Goal: Task Accomplishment & Management: Use online tool/utility

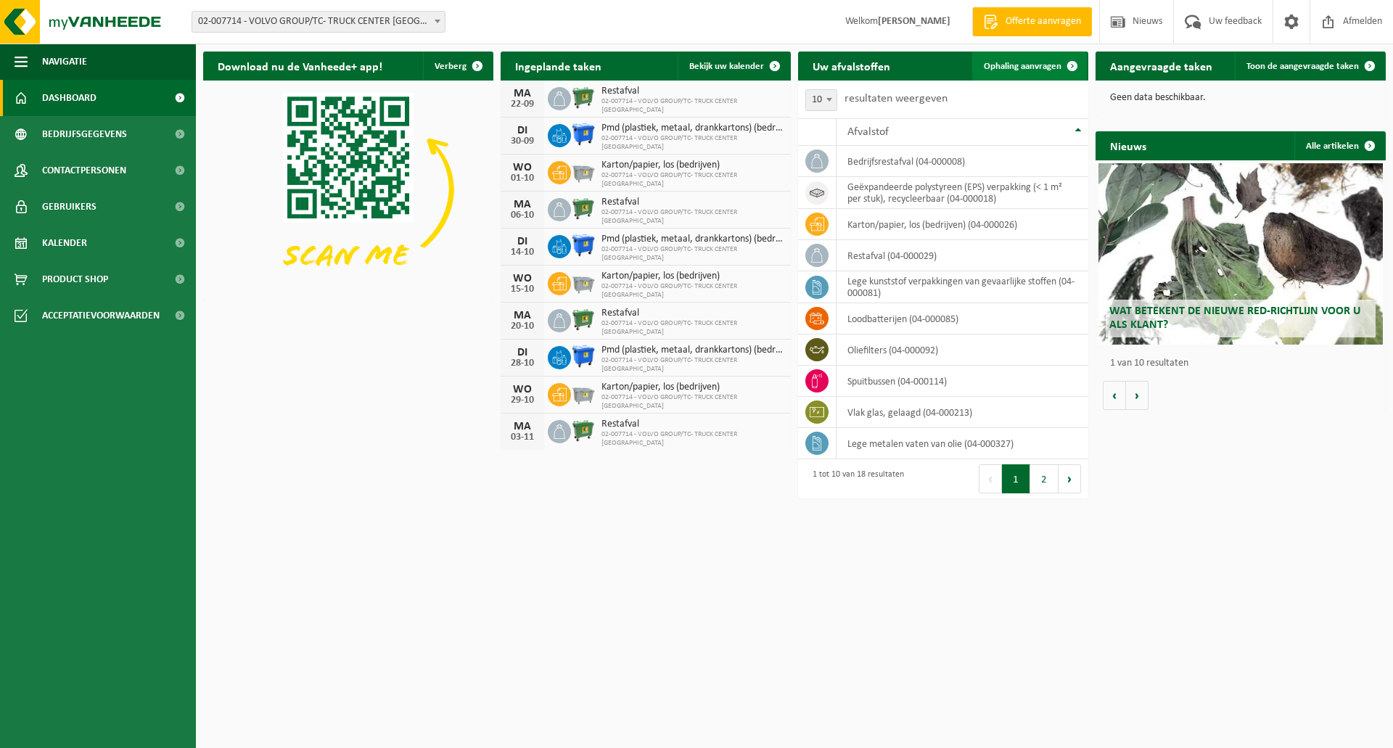
click at [1071, 67] on span at bounding box center [1072, 66] width 29 height 29
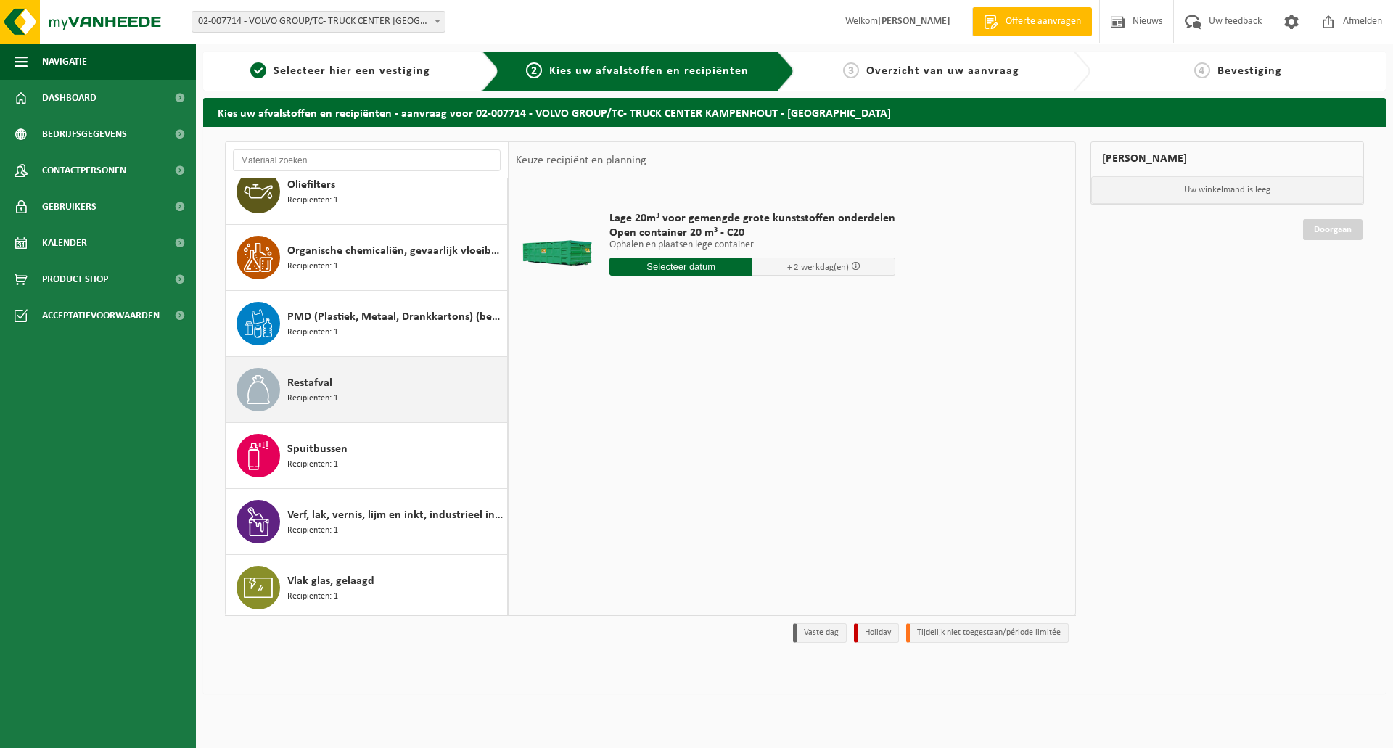
scroll to position [752, 0]
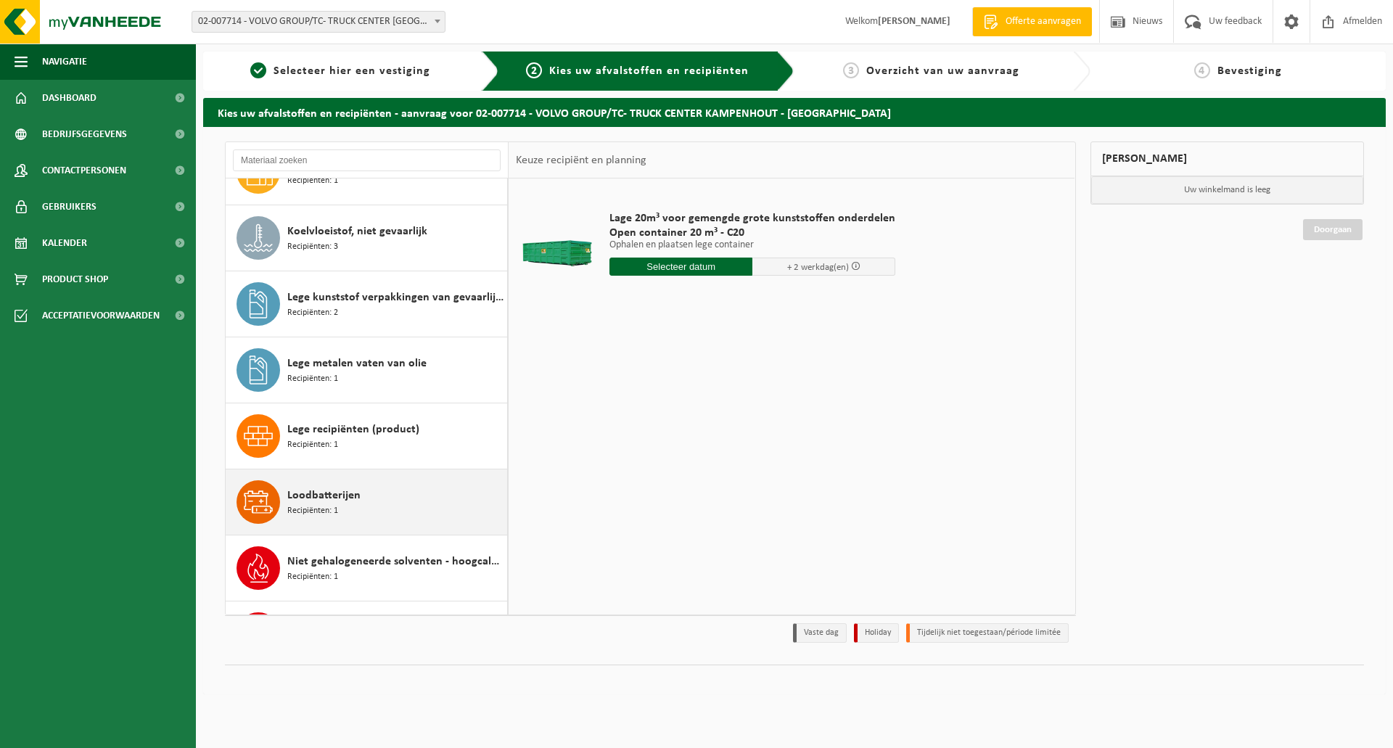
click at [368, 501] on div "Loodbatterijen Recipiënten: 1" at bounding box center [395, 502] width 216 height 44
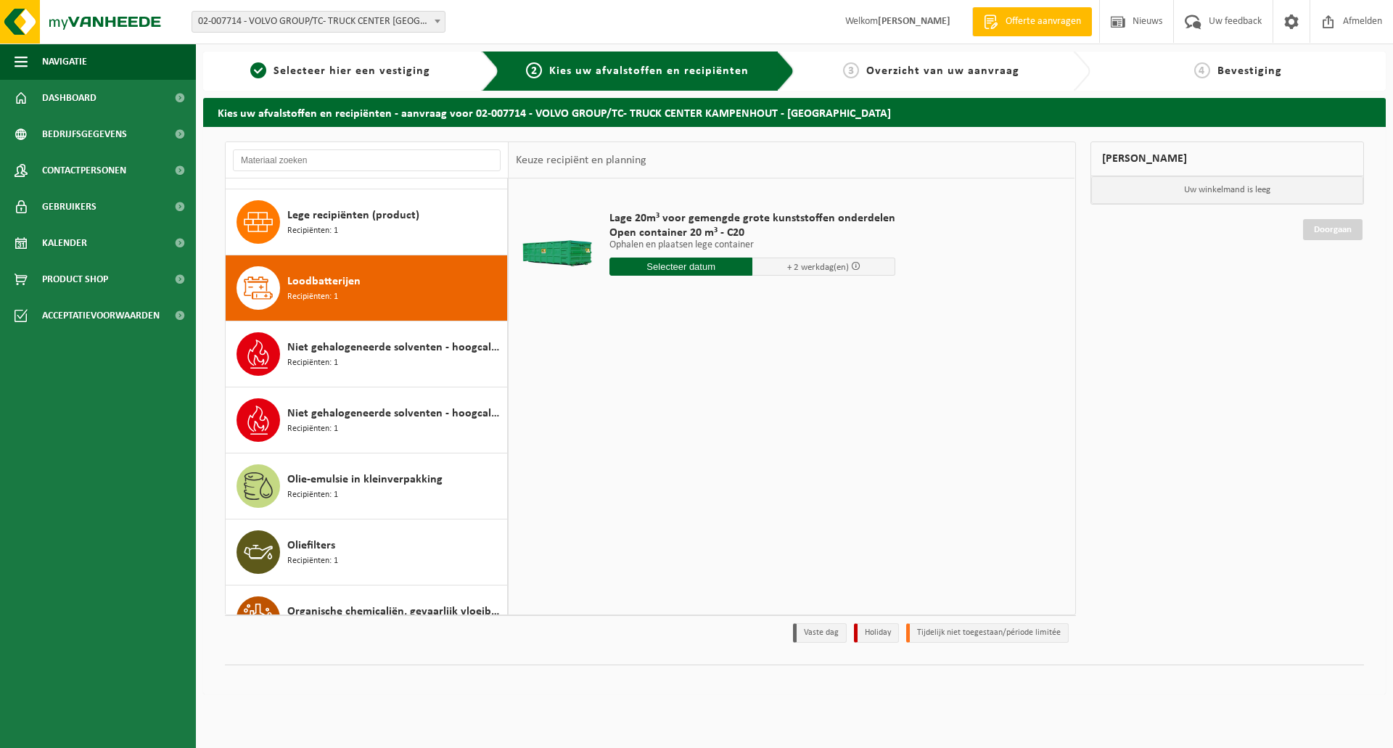
scroll to position [462, 0]
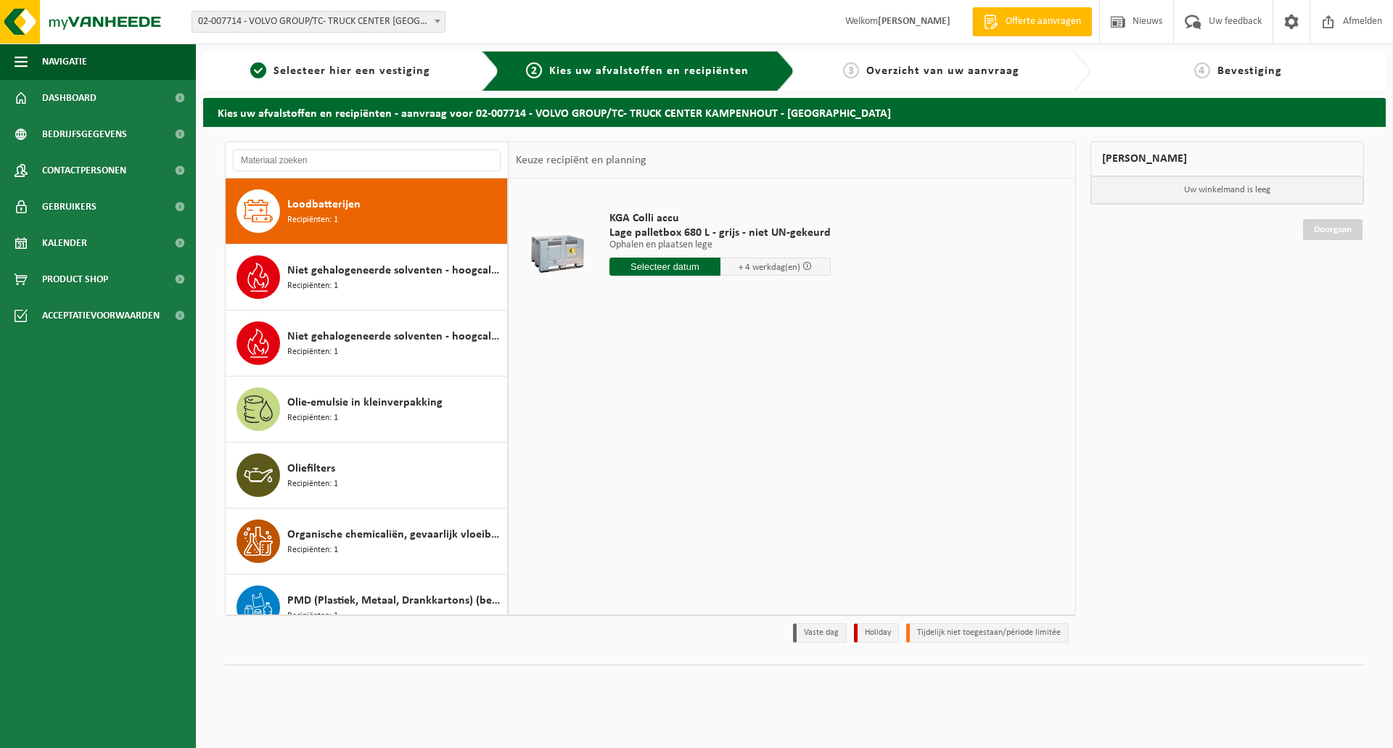
click at [684, 269] on input "text" at bounding box center [664, 267] width 111 height 18
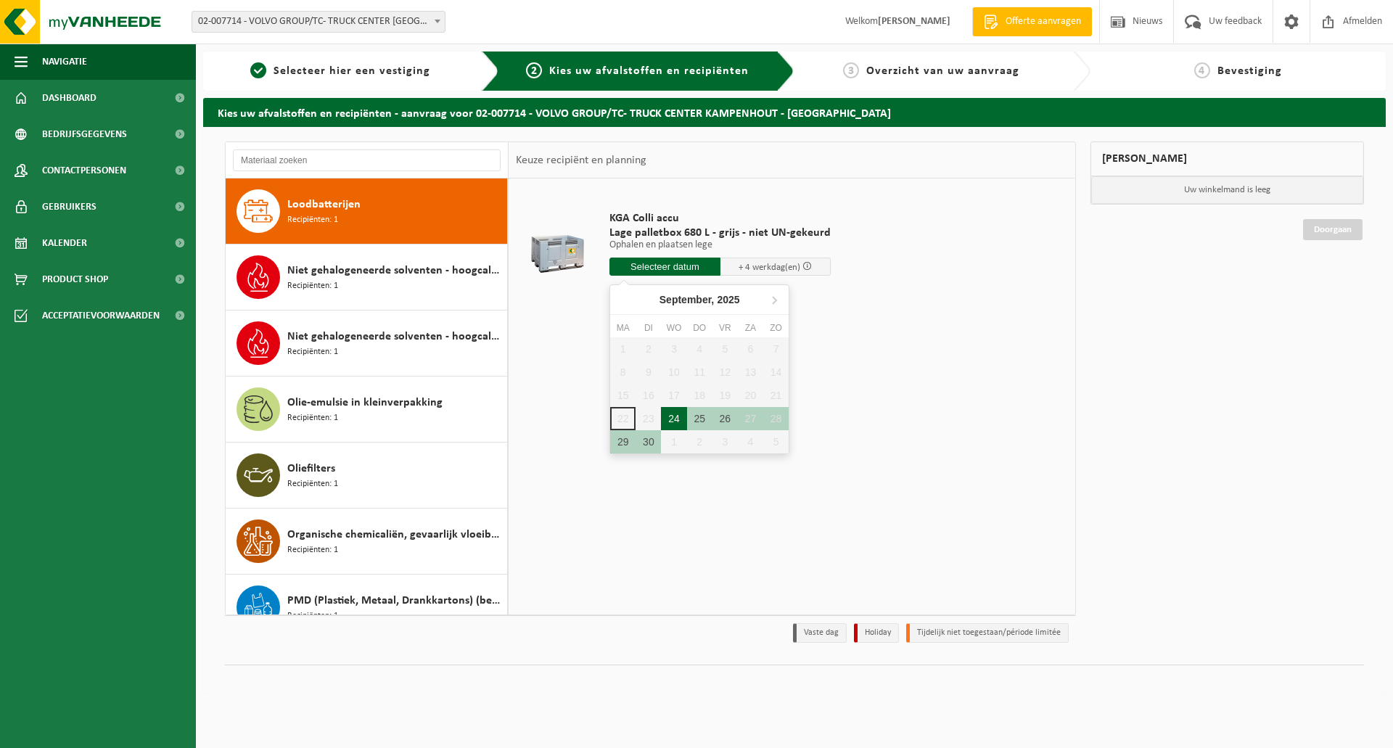
click at [675, 414] on div "24" at bounding box center [673, 418] width 25 height 23
type input "Van 2025-09-24"
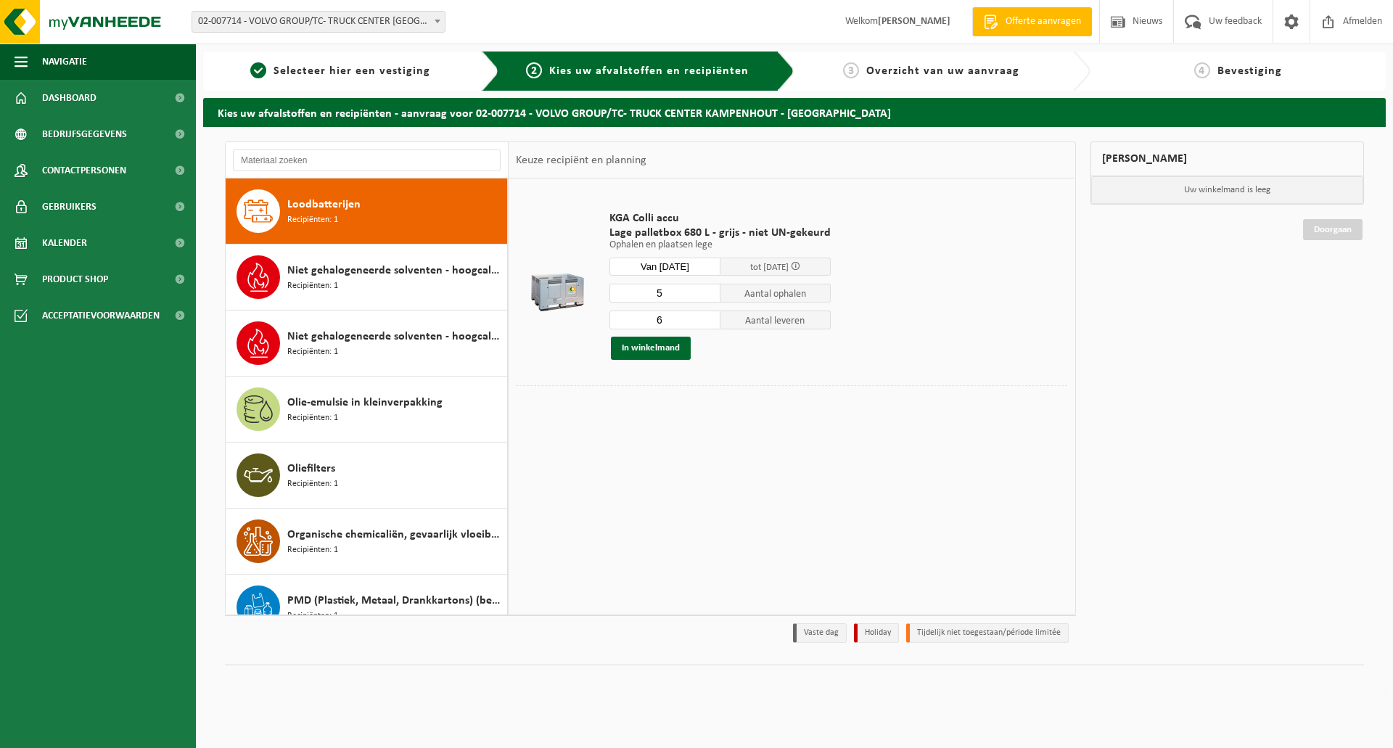
click at [711, 295] on input "5" at bounding box center [664, 293] width 111 height 19
click at [705, 297] on input "4" at bounding box center [664, 293] width 111 height 19
click at [705, 297] on input "3" at bounding box center [664, 293] width 111 height 19
type input "2"
click at [705, 297] on input "2" at bounding box center [664, 293] width 111 height 19
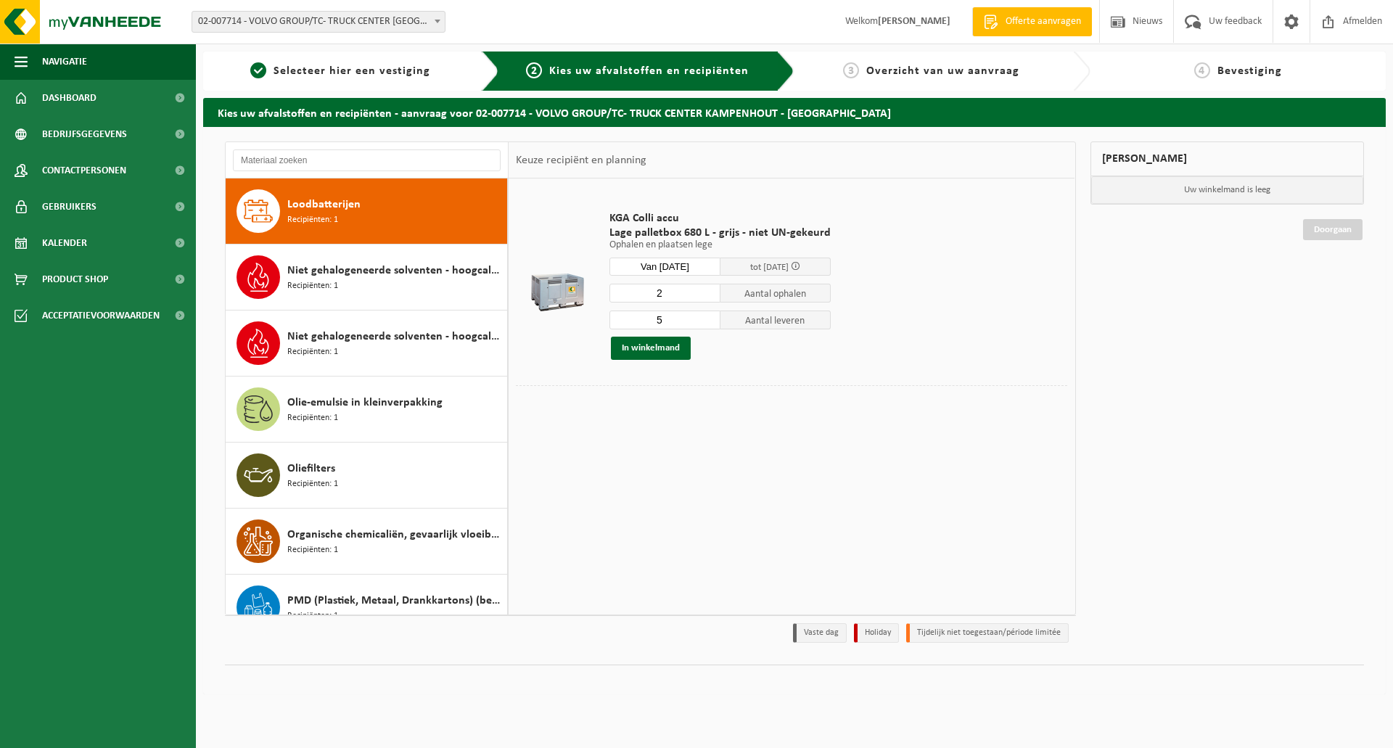
click at [704, 324] on input "5" at bounding box center [664, 320] width 111 height 19
click at [704, 324] on input "4" at bounding box center [664, 320] width 111 height 19
click at [704, 324] on input "3" at bounding box center [664, 320] width 111 height 19
type input "2"
click at [704, 324] on input "2" at bounding box center [664, 320] width 111 height 19
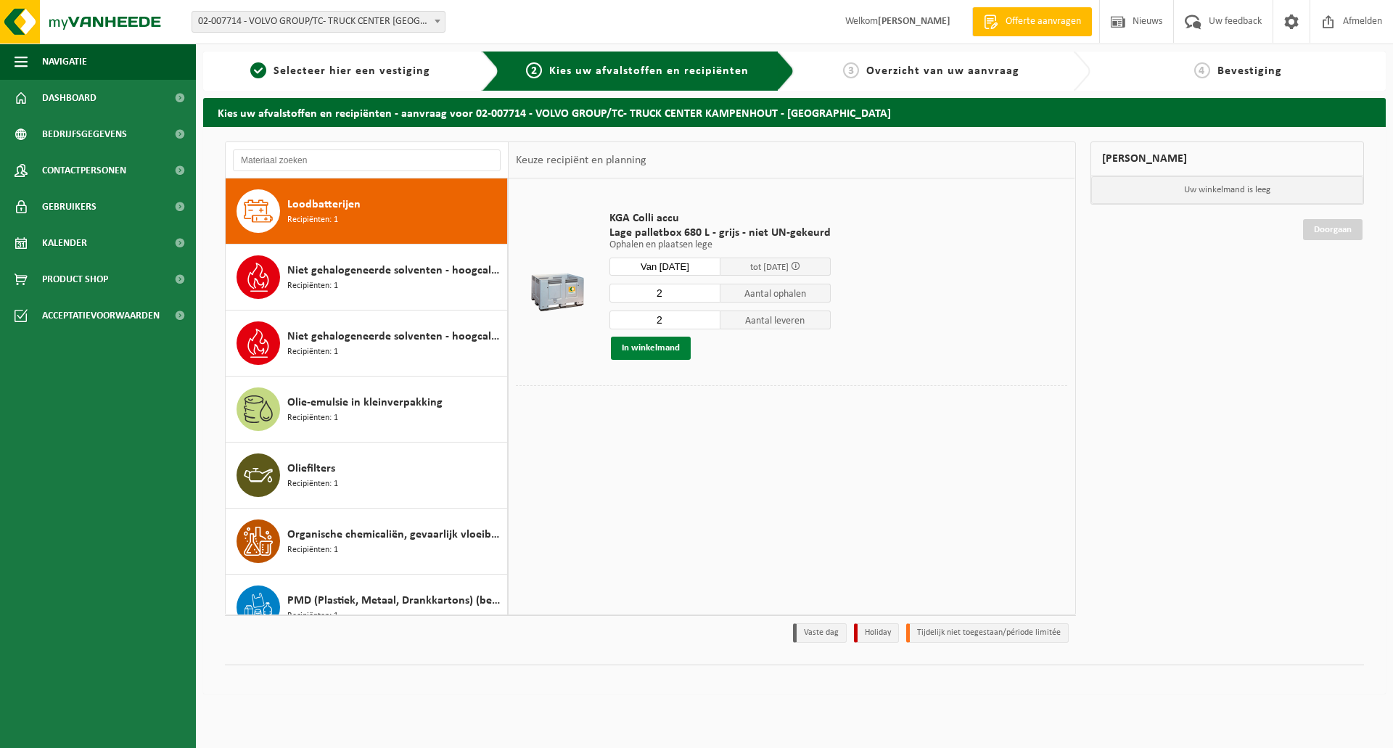
click at [667, 342] on button "In winkelmand" at bounding box center [651, 348] width 80 height 23
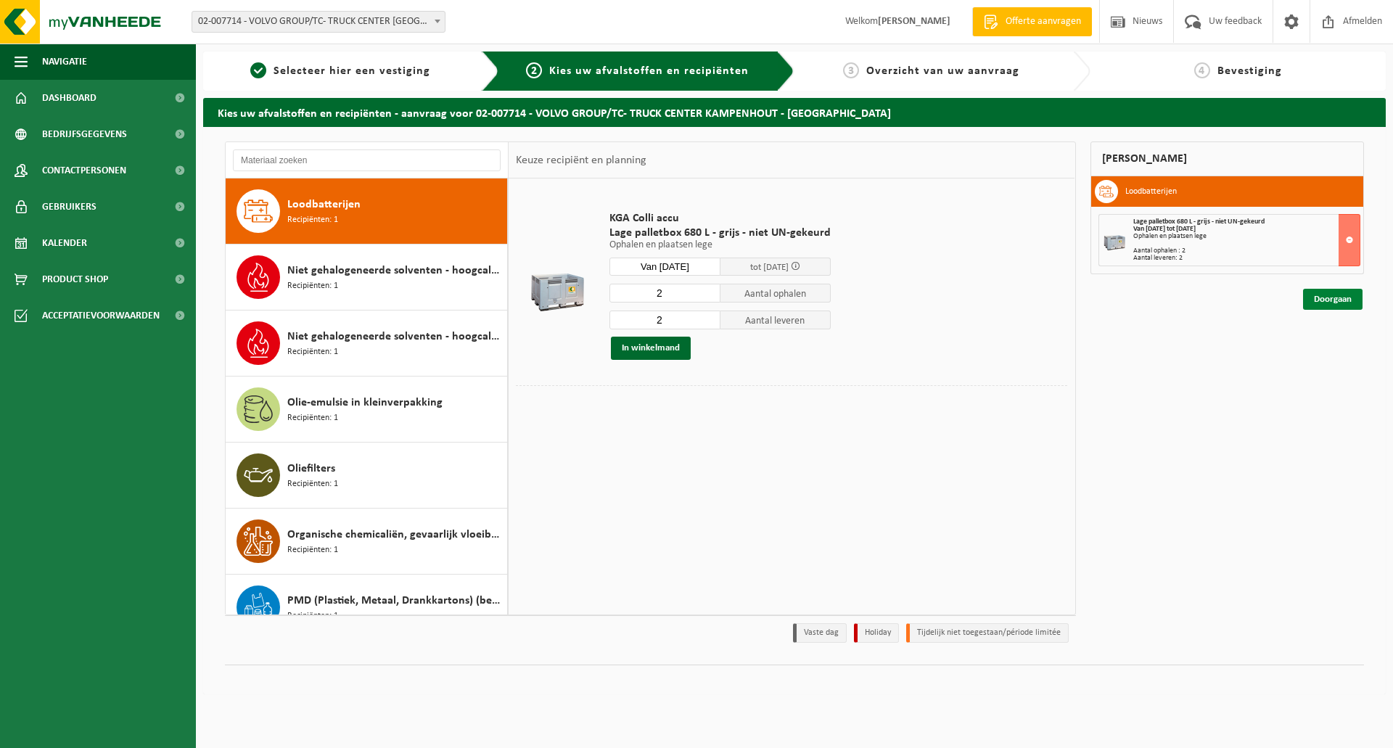
click at [1343, 297] on link "Doorgaan" at bounding box center [1332, 299] width 59 height 21
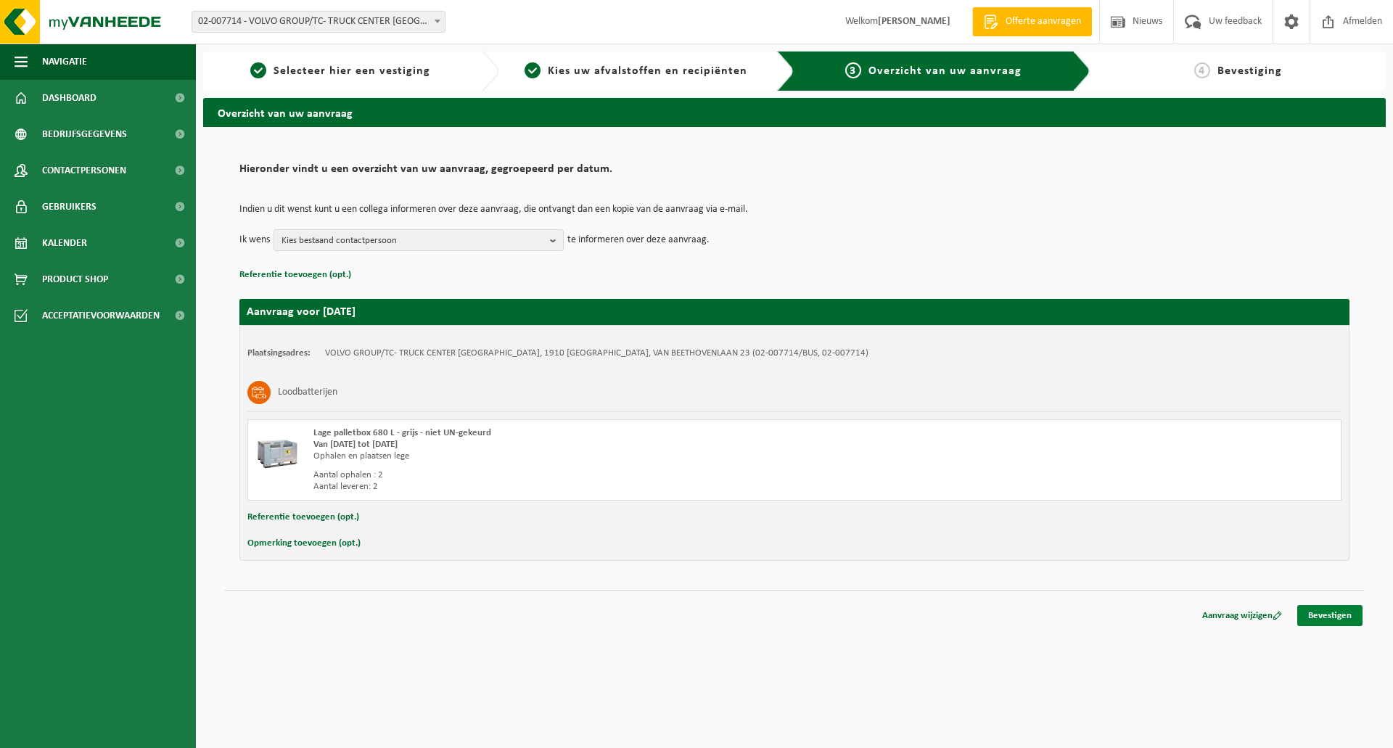
click at [1327, 615] on link "Bevestigen" at bounding box center [1329, 615] width 65 height 21
